Goal: Find specific page/section: Find specific page/section

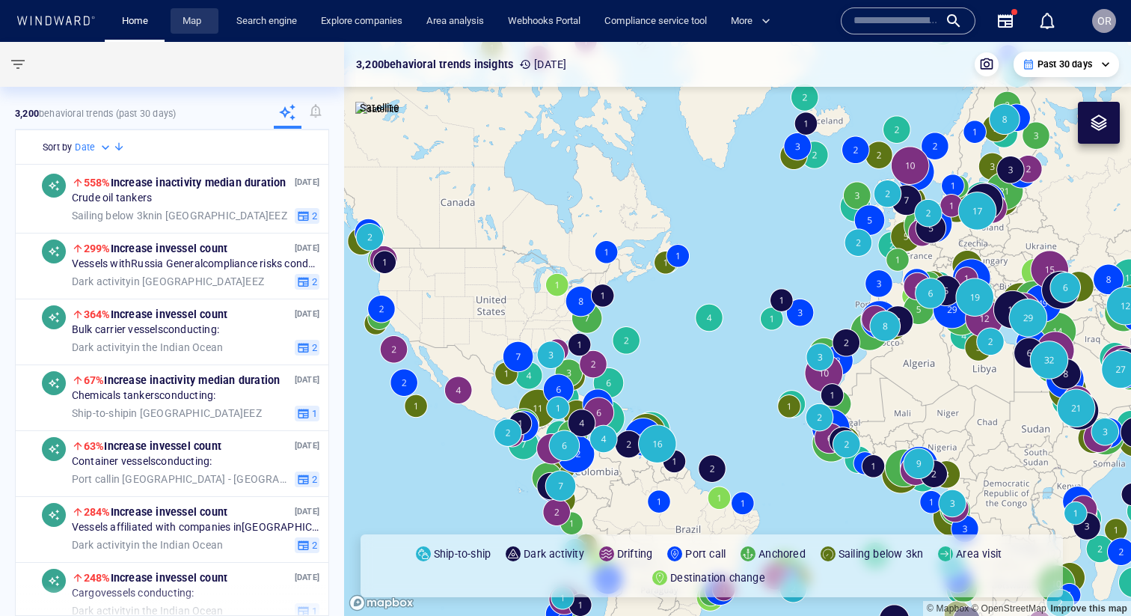
click at [171, 10] on span "Map" at bounding box center [195, 21] width 48 height 26
click at [195, 26] on link "Map" at bounding box center [195, 21] width 36 height 26
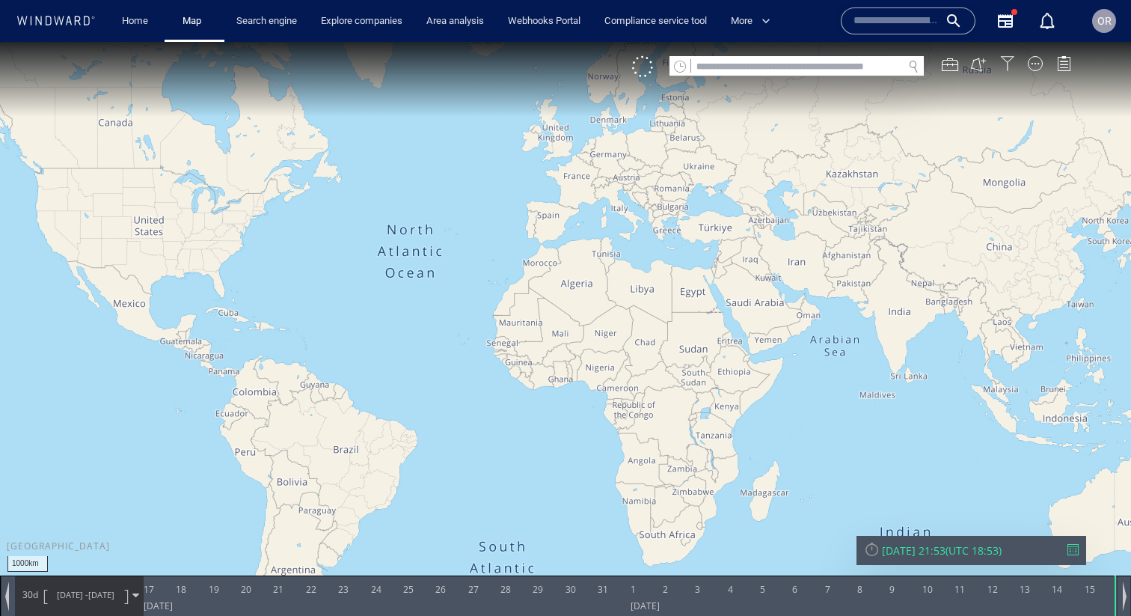
click at [1010, 67] on div at bounding box center [1007, 63] width 15 height 15
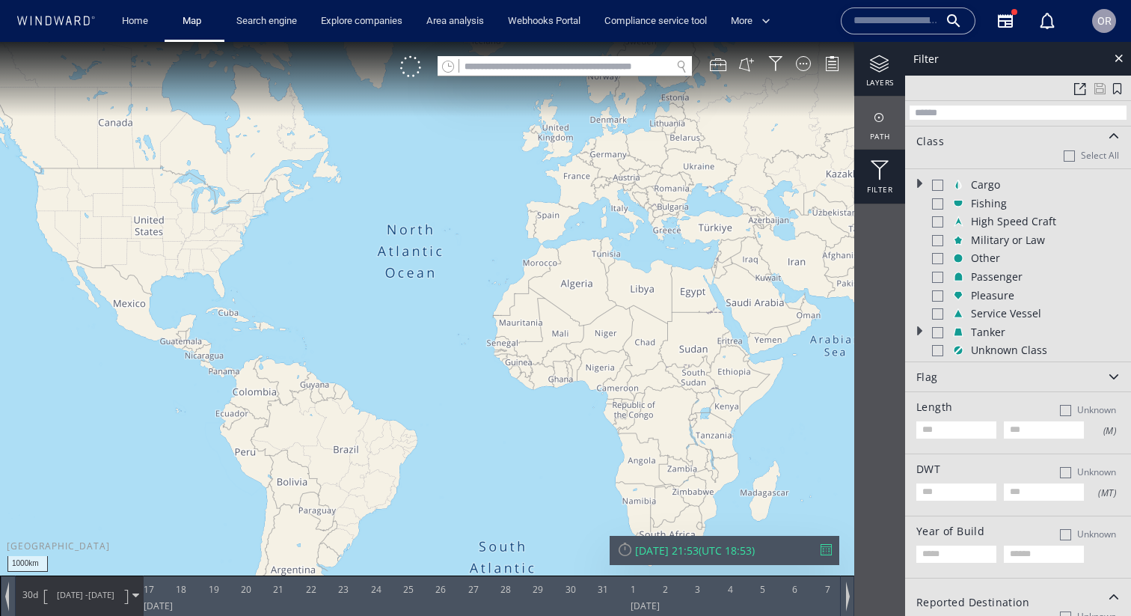
click at [882, 68] on div at bounding box center [880, 64] width 51 height 19
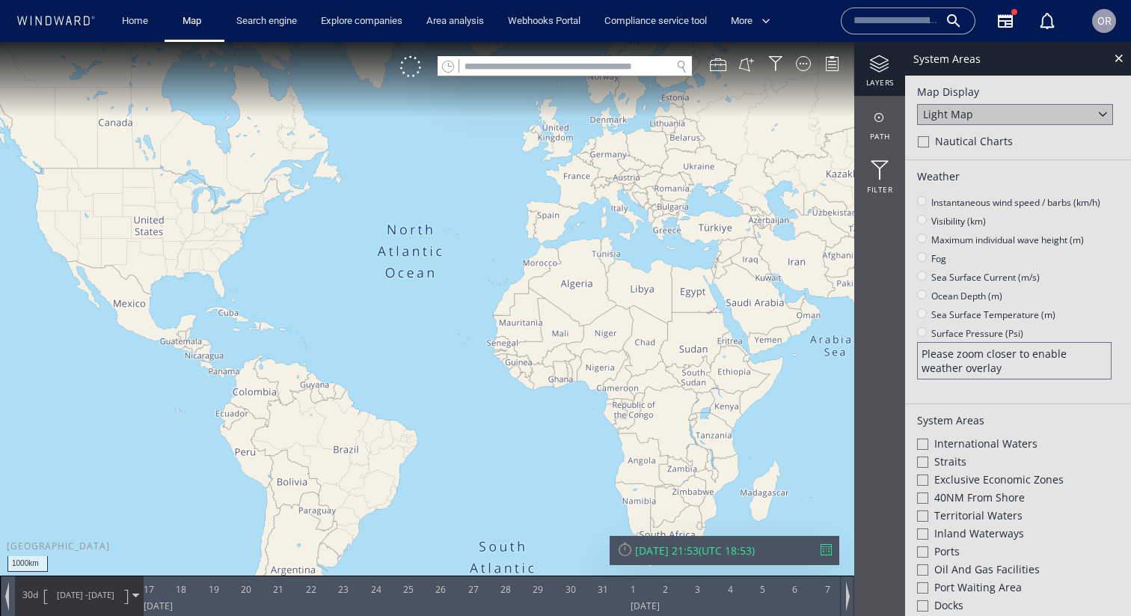
click at [881, 206] on div "layers path Filter" at bounding box center [880, 329] width 51 height 574
click at [881, 187] on div "Filter" at bounding box center [880, 177] width 51 height 54
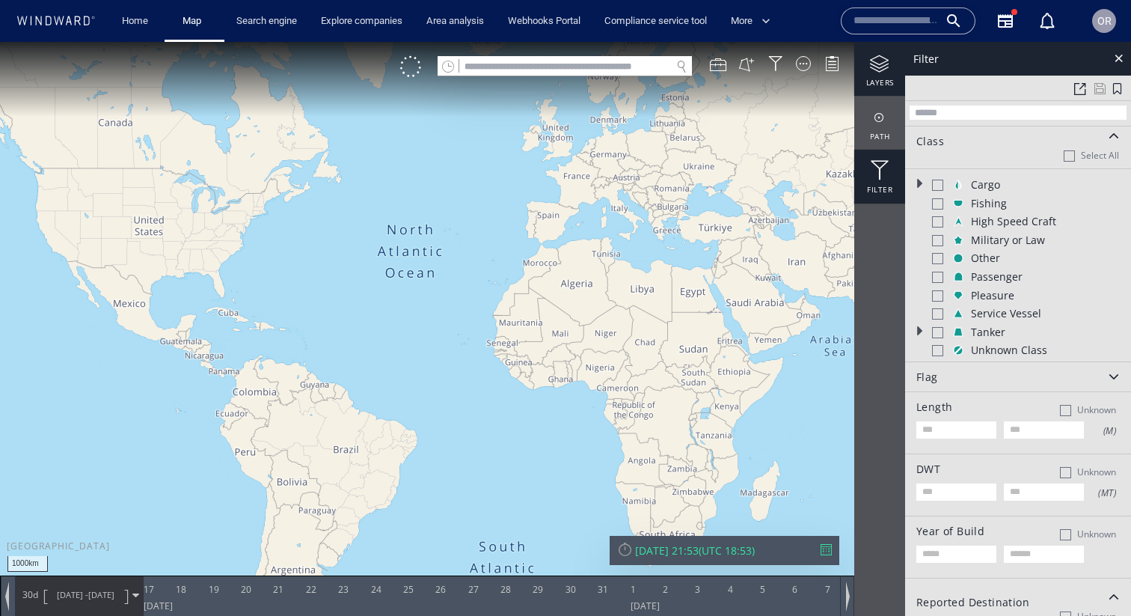
click at [890, 81] on div "layers" at bounding box center [880, 69] width 51 height 54
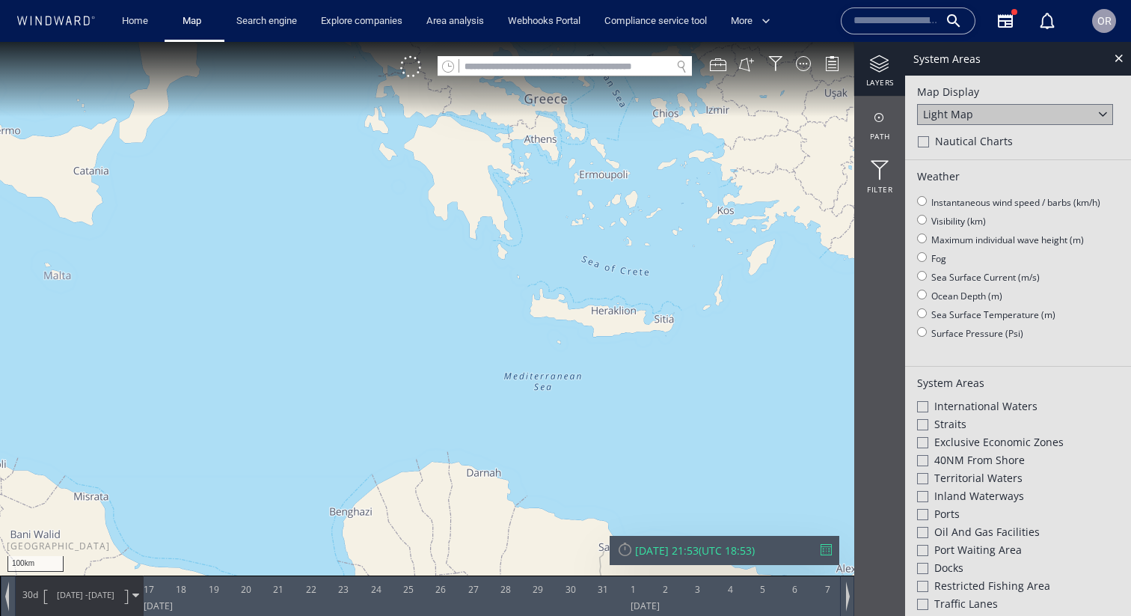
drag, startPoint x: 745, startPoint y: 305, endPoint x: 504, endPoint y: 230, distance: 252.5
click at [505, 230] on canvas "Map" at bounding box center [565, 321] width 1131 height 559
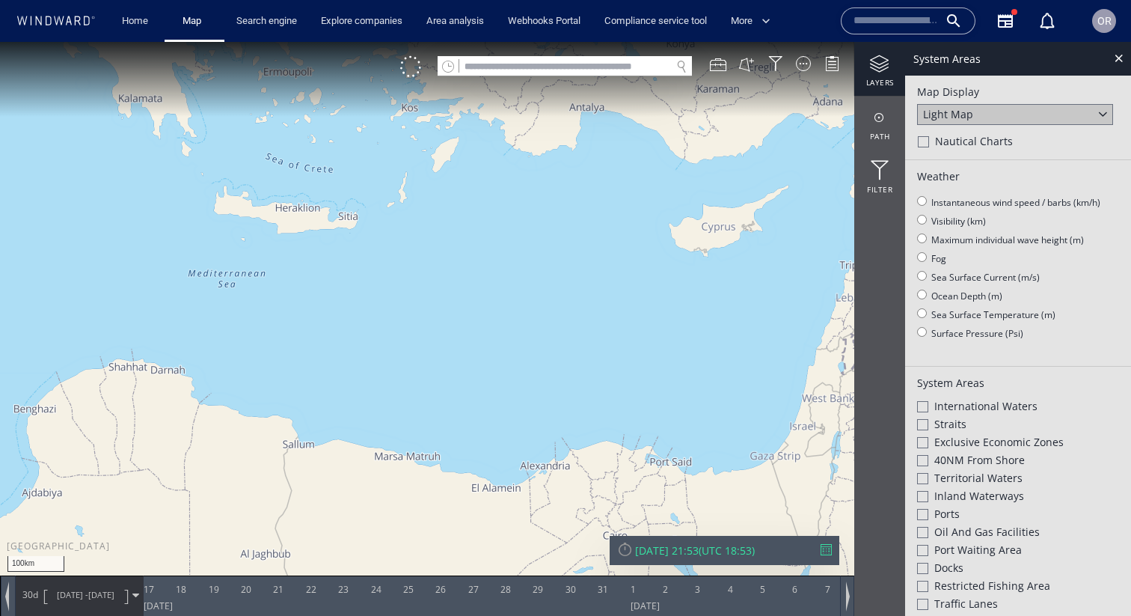
drag, startPoint x: 695, startPoint y: 301, endPoint x: 441, endPoint y: 370, distance: 263.0
click at [441, 370] on canvas "Map" at bounding box center [565, 321] width 1131 height 559
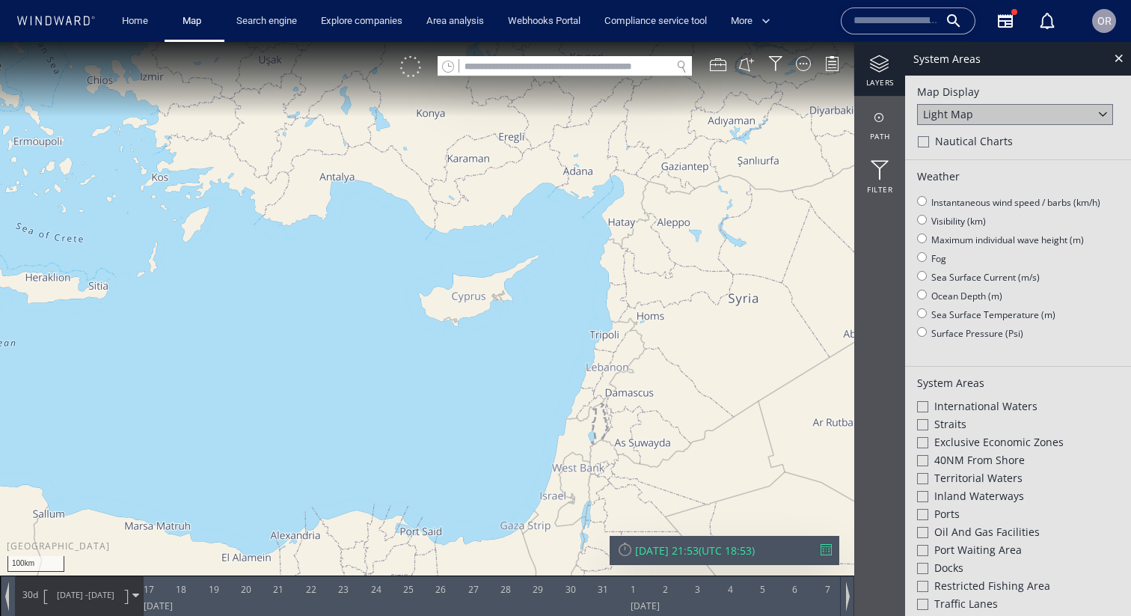
click at [418, 66] on div at bounding box center [410, 66] width 21 height 21
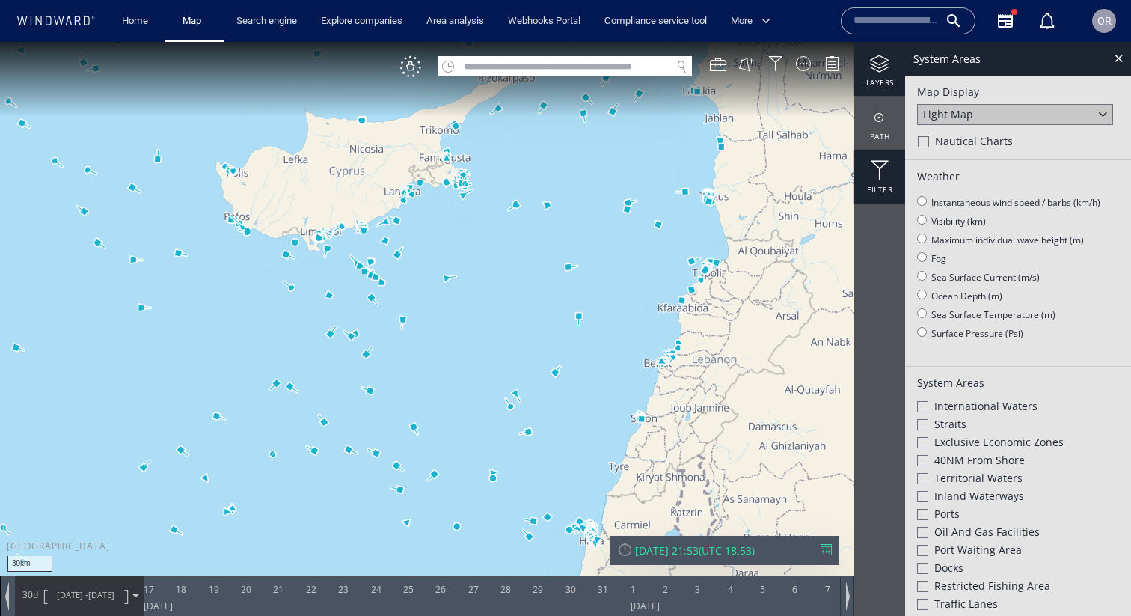
click at [887, 180] on div at bounding box center [880, 170] width 51 height 19
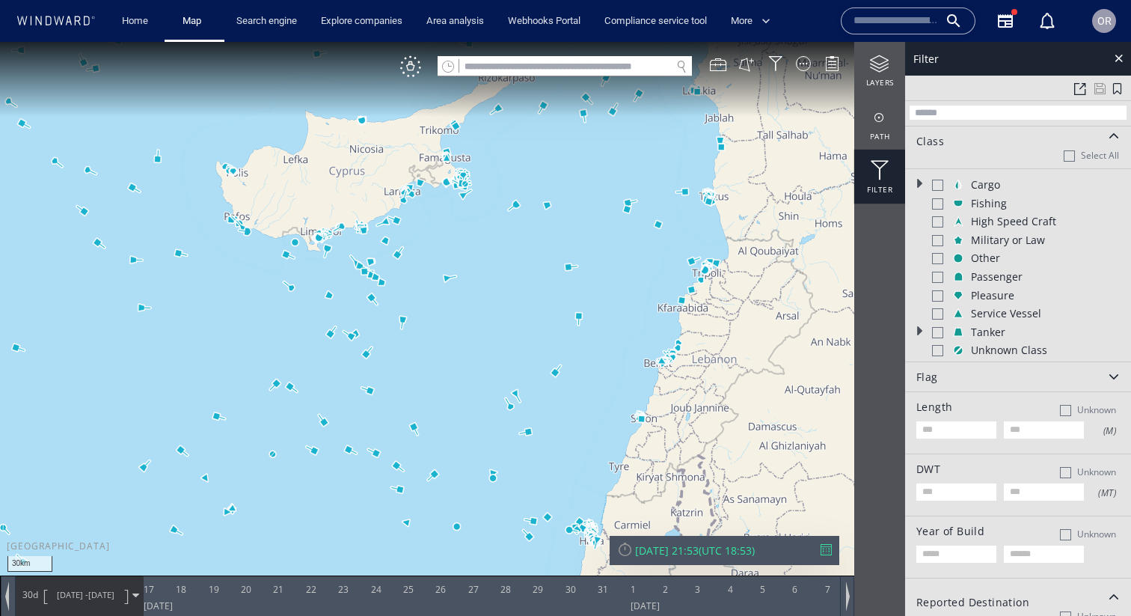
click at [1105, 13] on div "OR" at bounding box center [1105, 21] width 14 height 18
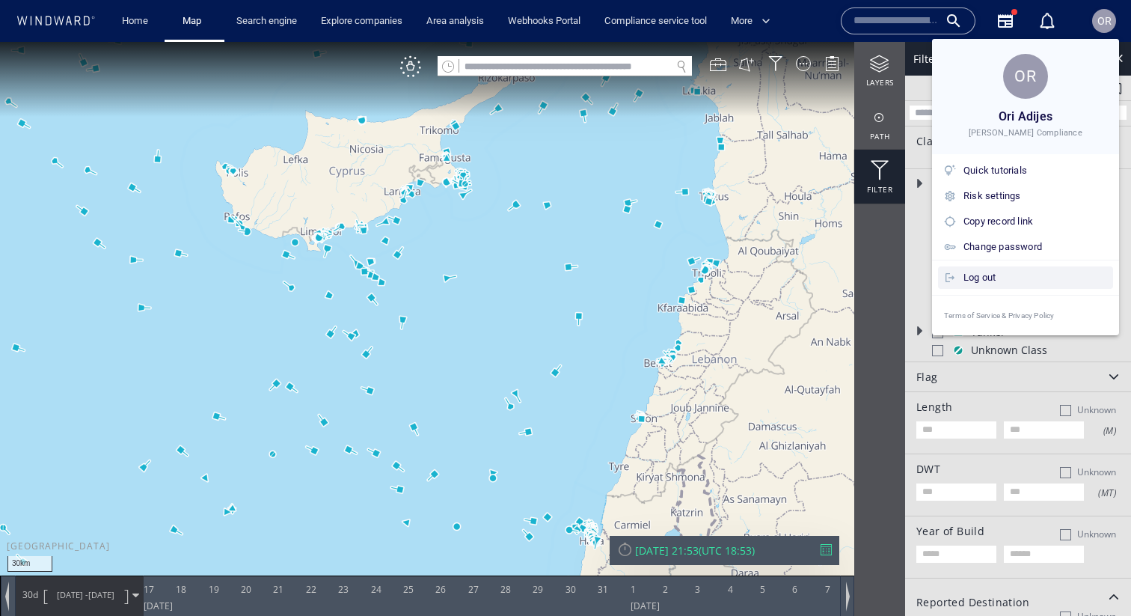
click at [974, 278] on div "Log out" at bounding box center [1036, 277] width 144 height 16
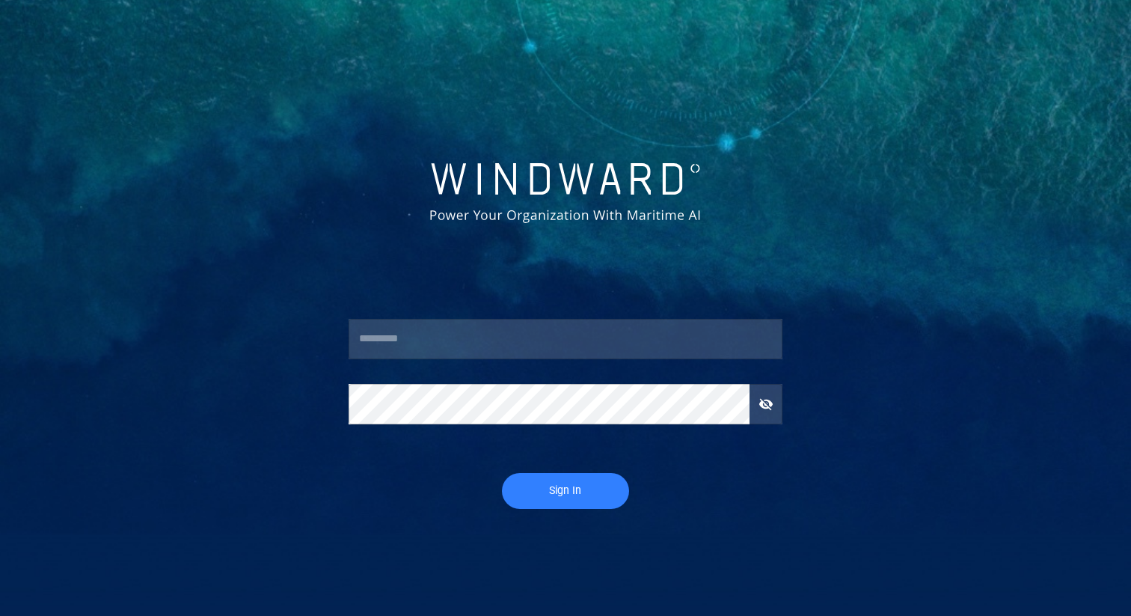
type input "***"
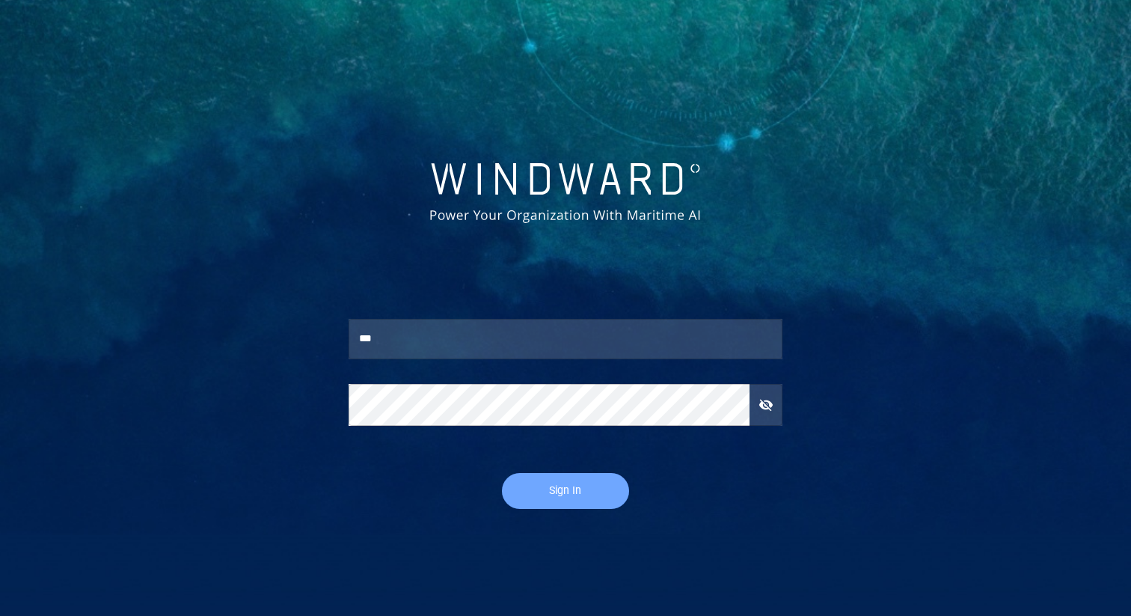
click at [566, 491] on span "Sign In" at bounding box center [565, 490] width 97 height 19
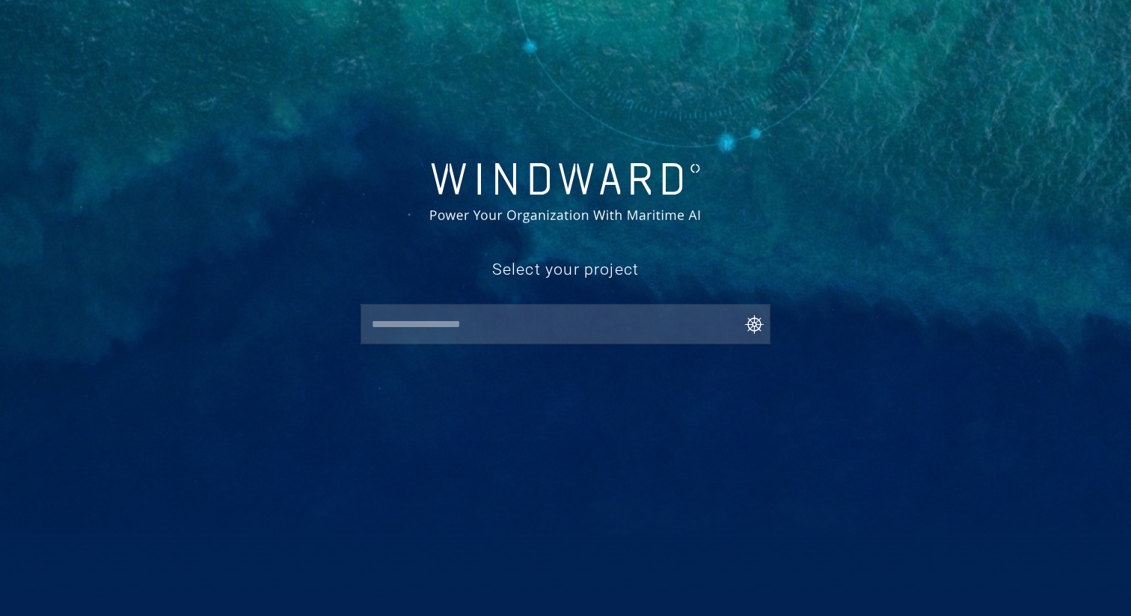
click at [588, 328] on input "text" at bounding box center [569, 324] width 404 height 27
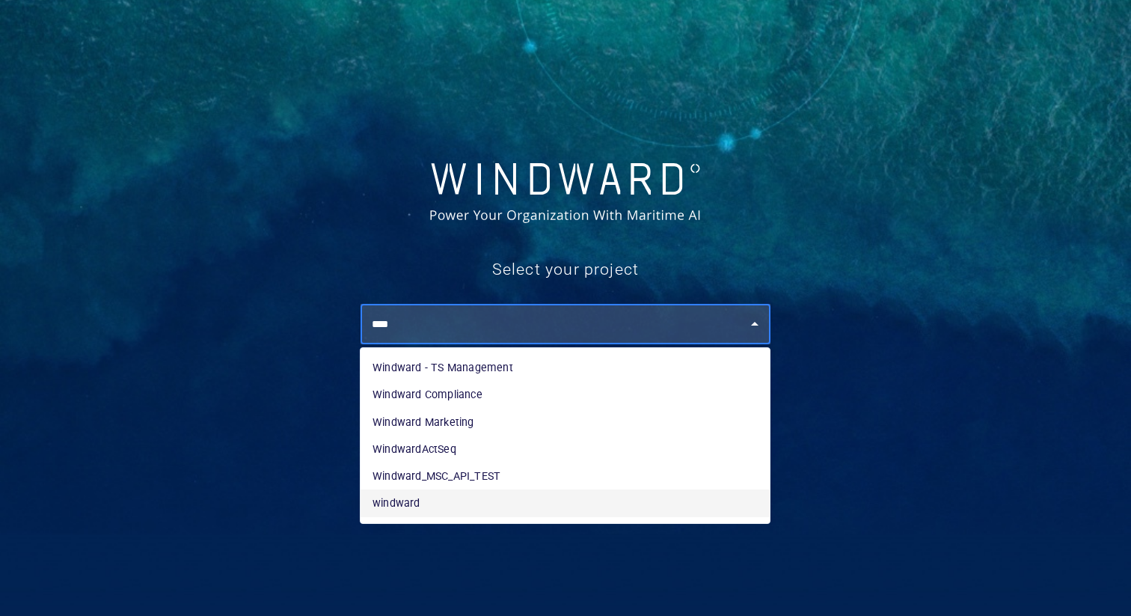
click at [468, 505] on li "windward" at bounding box center [565, 502] width 409 height 27
type input "********"
